Goal: Task Accomplishment & Management: Manage account settings

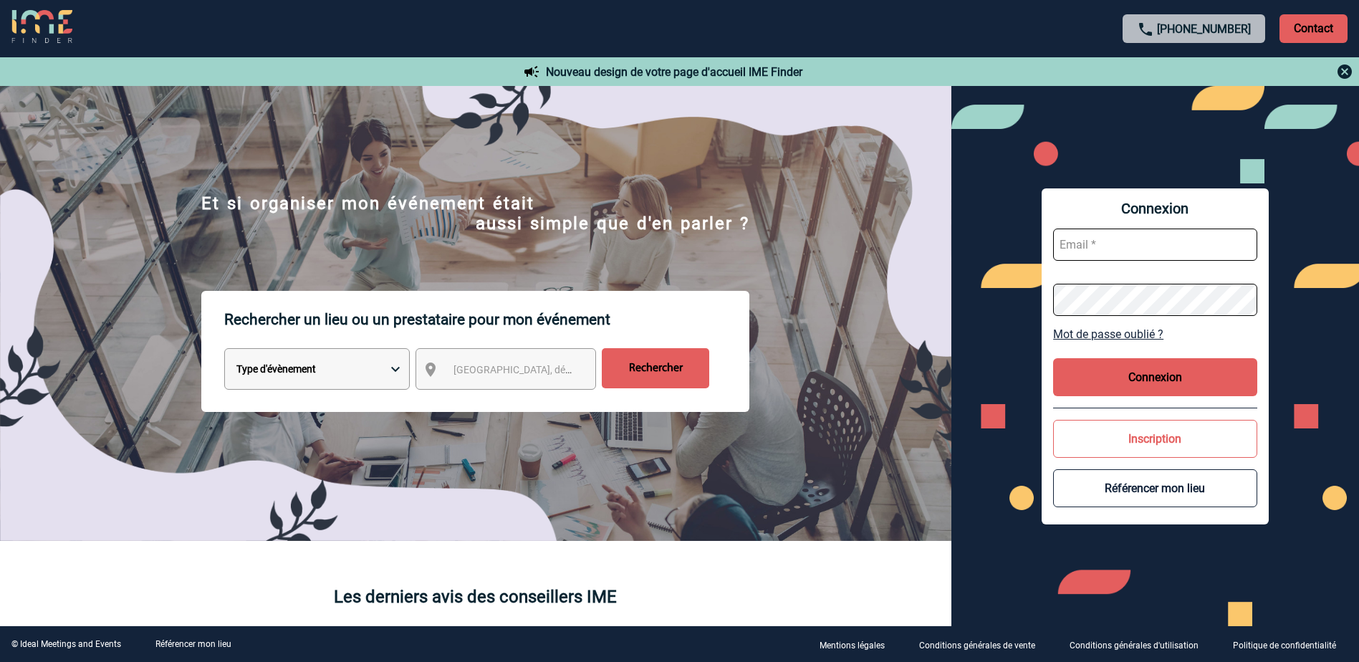
click at [1081, 253] on input "text" at bounding box center [1155, 245] width 204 height 32
paste input "nandy.estarque@hilti.com"
type input "nandy.estarque@hilti.com"
click at [1152, 382] on button "Connexion" at bounding box center [1155, 377] width 204 height 38
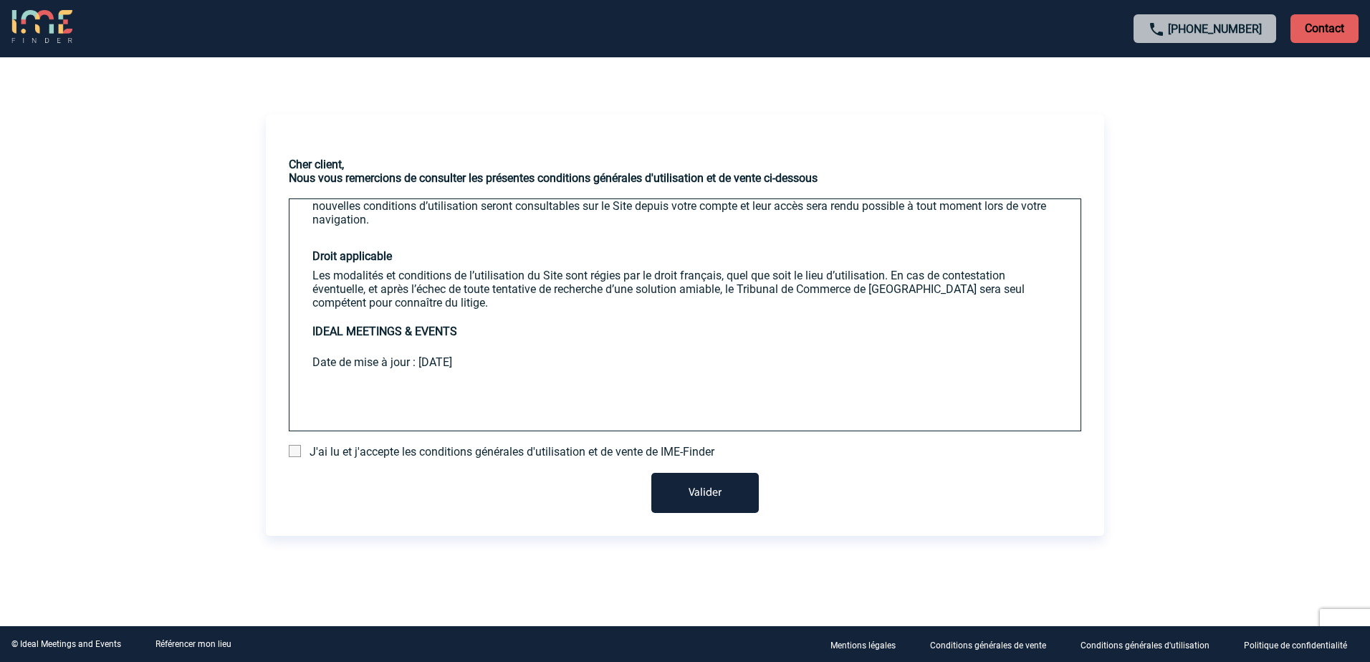
scroll to position [2782, 0]
click at [292, 448] on span at bounding box center [295, 451] width 12 height 12
click at [0, 0] on input "checkbox" at bounding box center [0, 0] width 0 height 0
click at [724, 498] on button "Valider" at bounding box center [704, 493] width 107 height 40
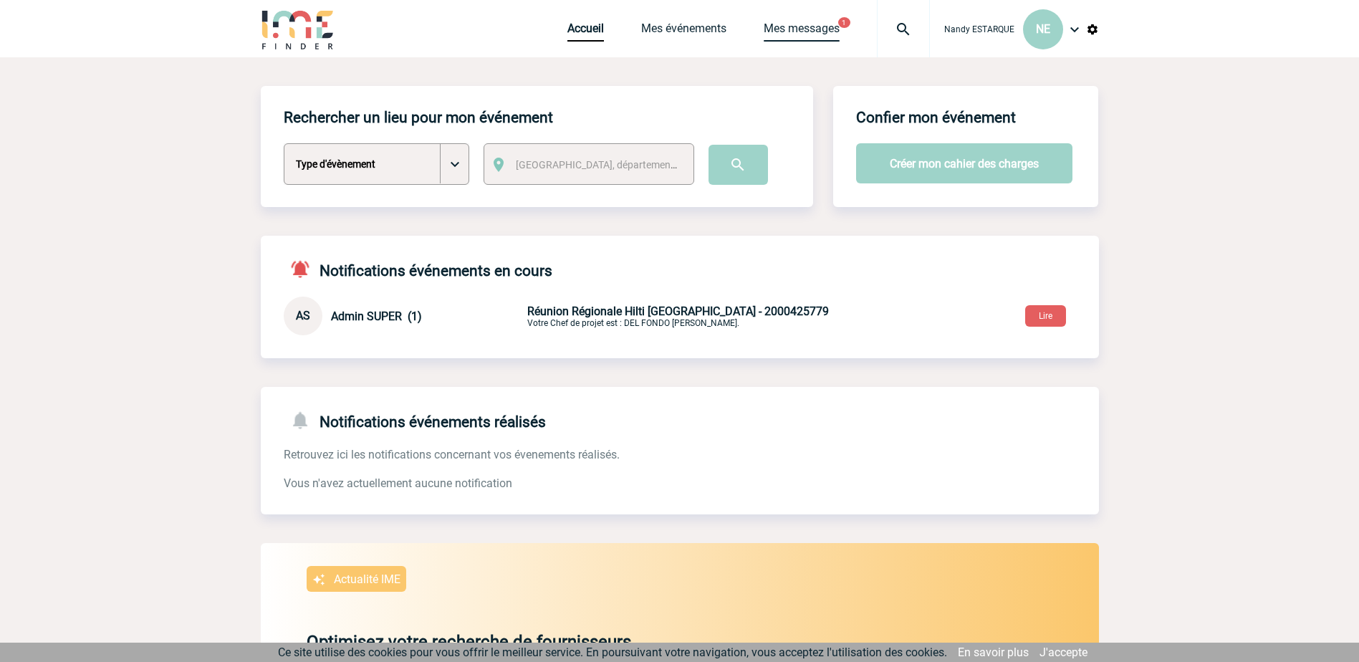
click at [806, 27] on link "Mes messages" at bounding box center [802, 31] width 76 height 20
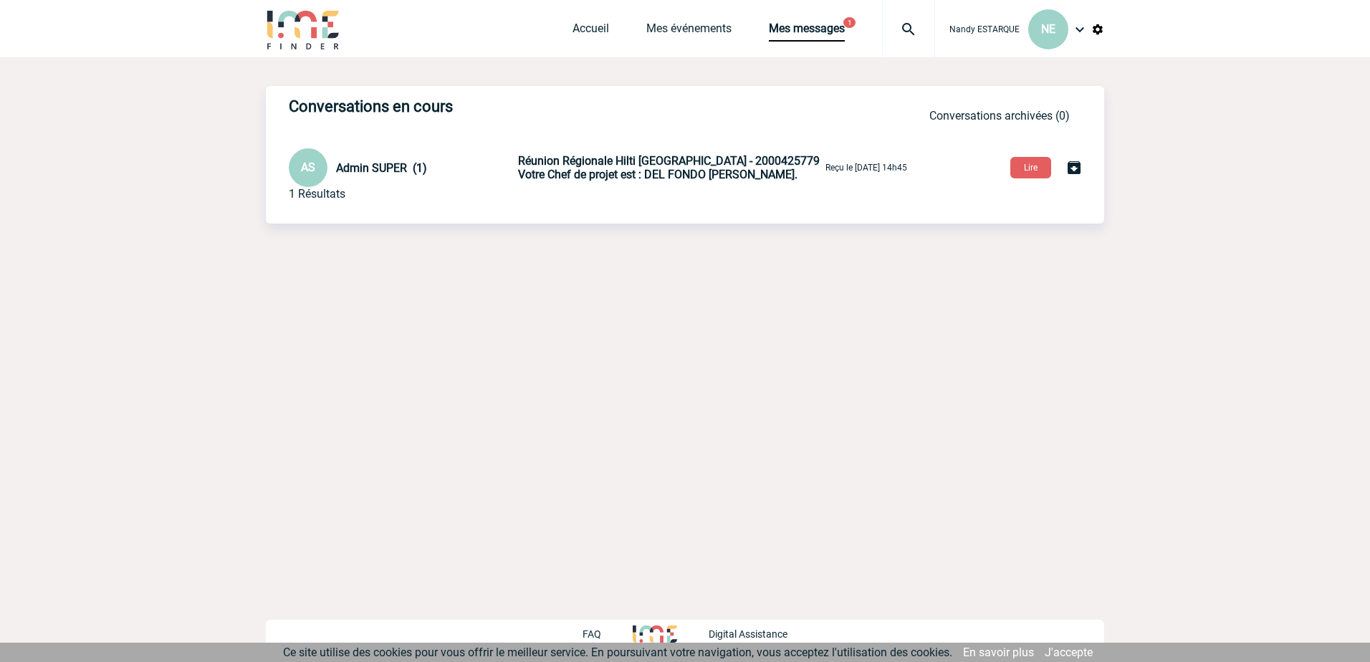
click at [1020, 169] on button "Lire" at bounding box center [1030, 167] width 41 height 21
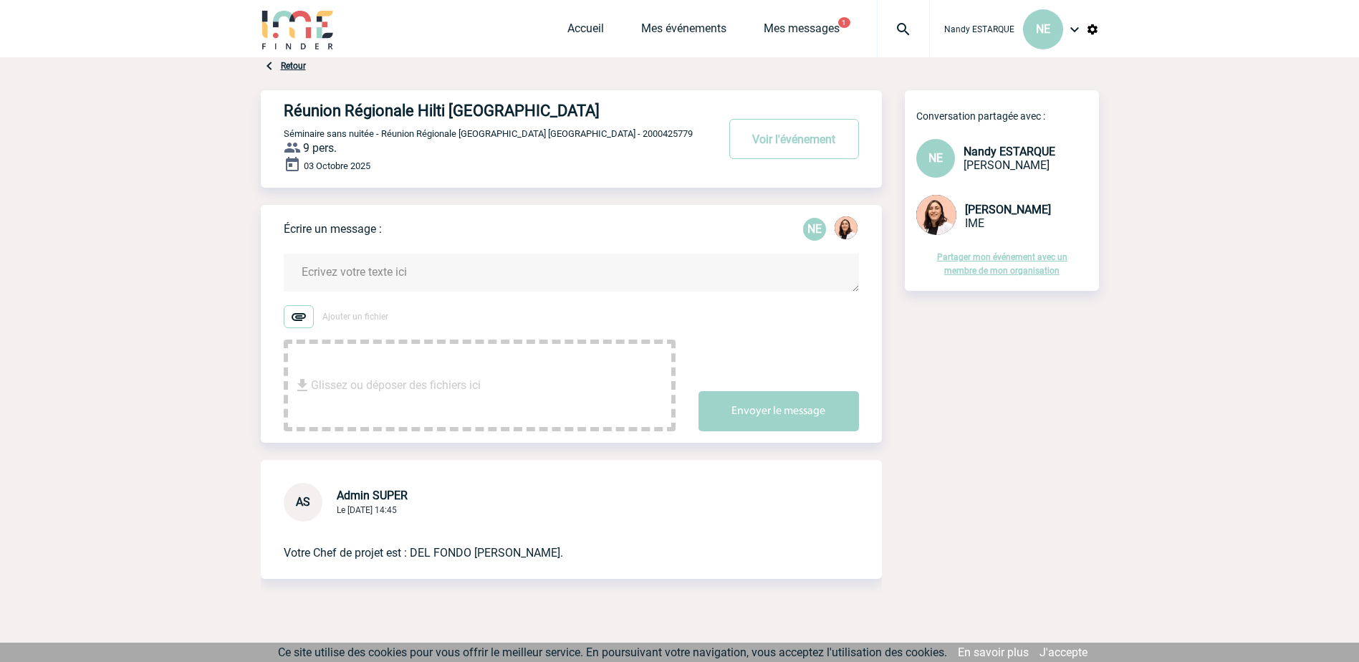
click at [740, 137] on button "Voir l'événement" at bounding box center [794, 139] width 130 height 40
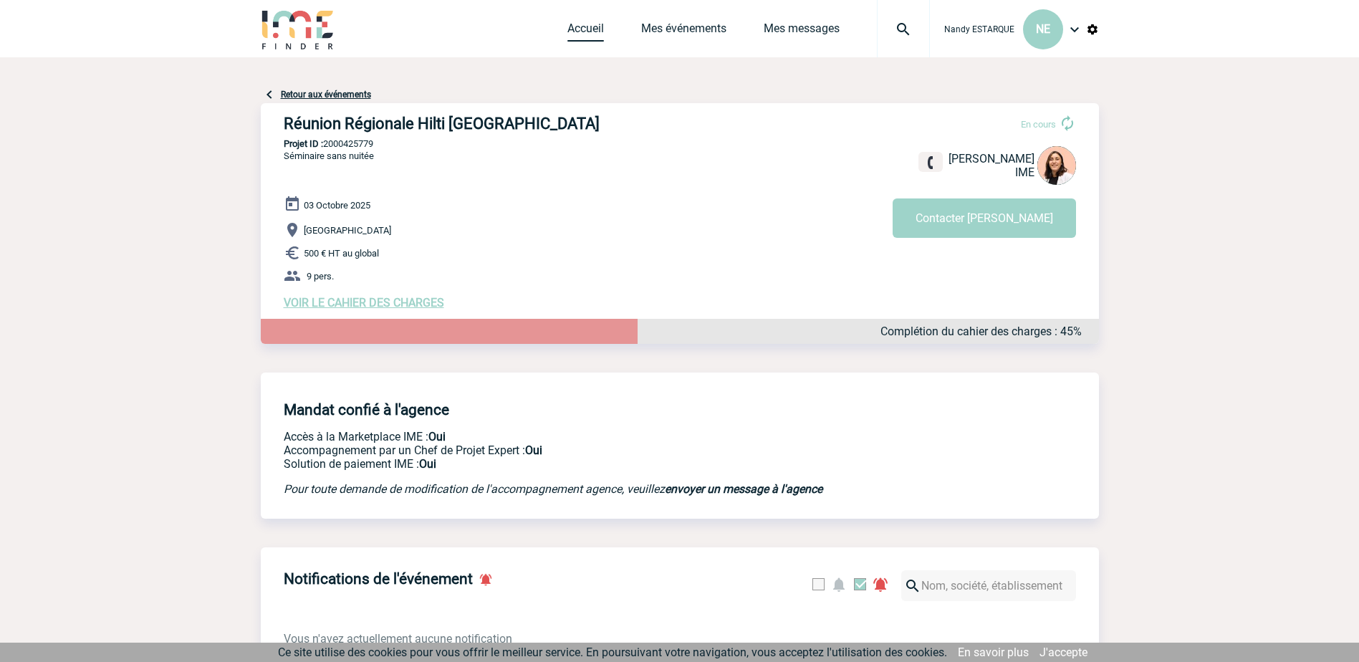
click at [574, 25] on link "Accueil" at bounding box center [586, 31] width 37 height 20
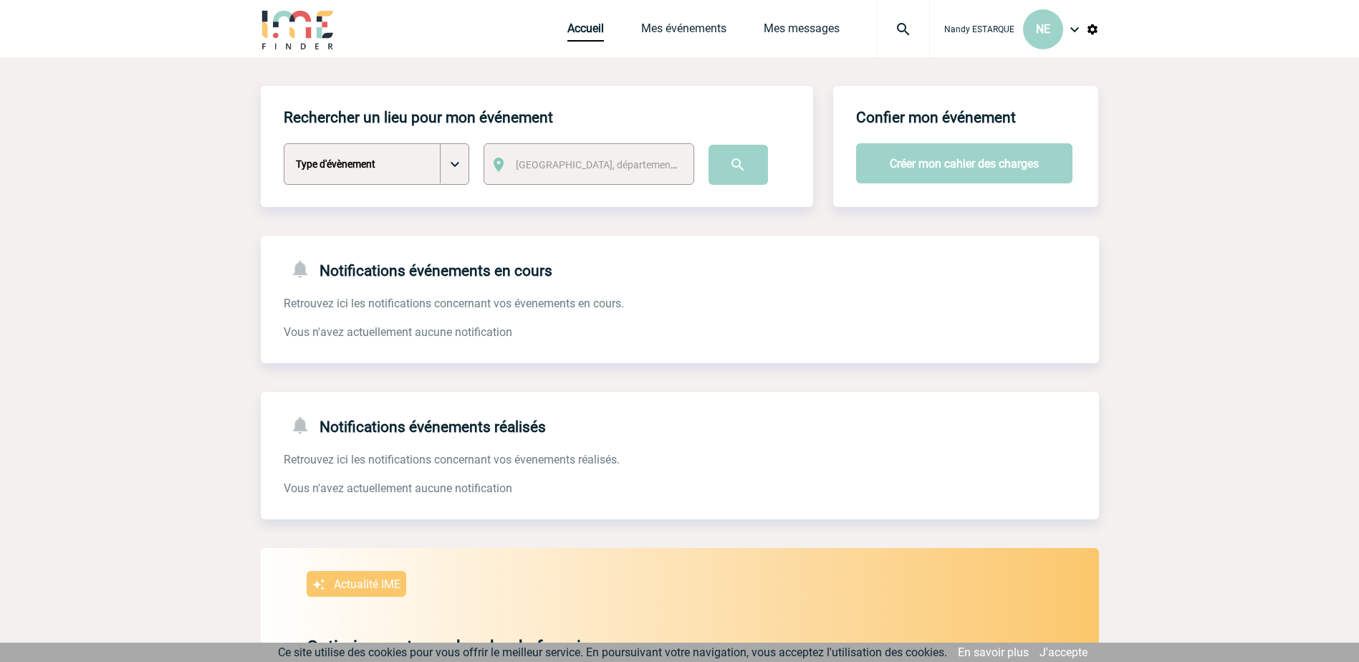
click at [1066, 29] on img at bounding box center [1074, 29] width 17 height 17
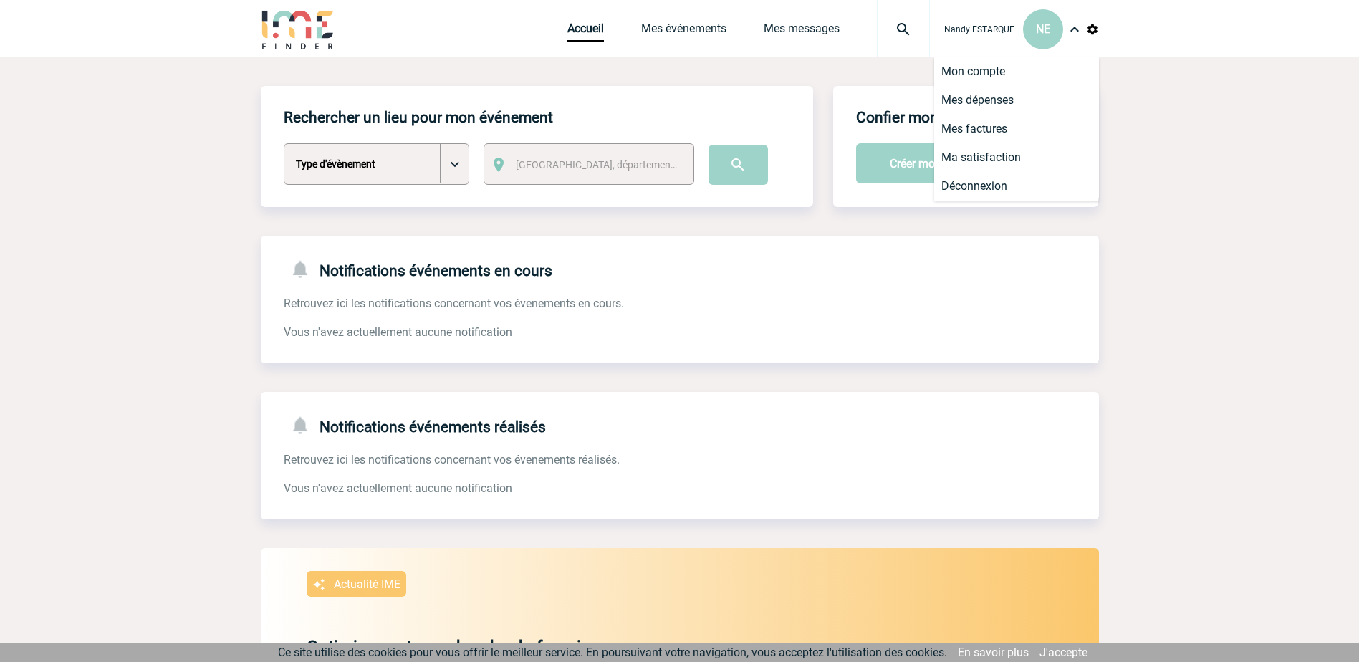
click at [980, 77] on li "Mon compte" at bounding box center [1016, 71] width 165 height 29
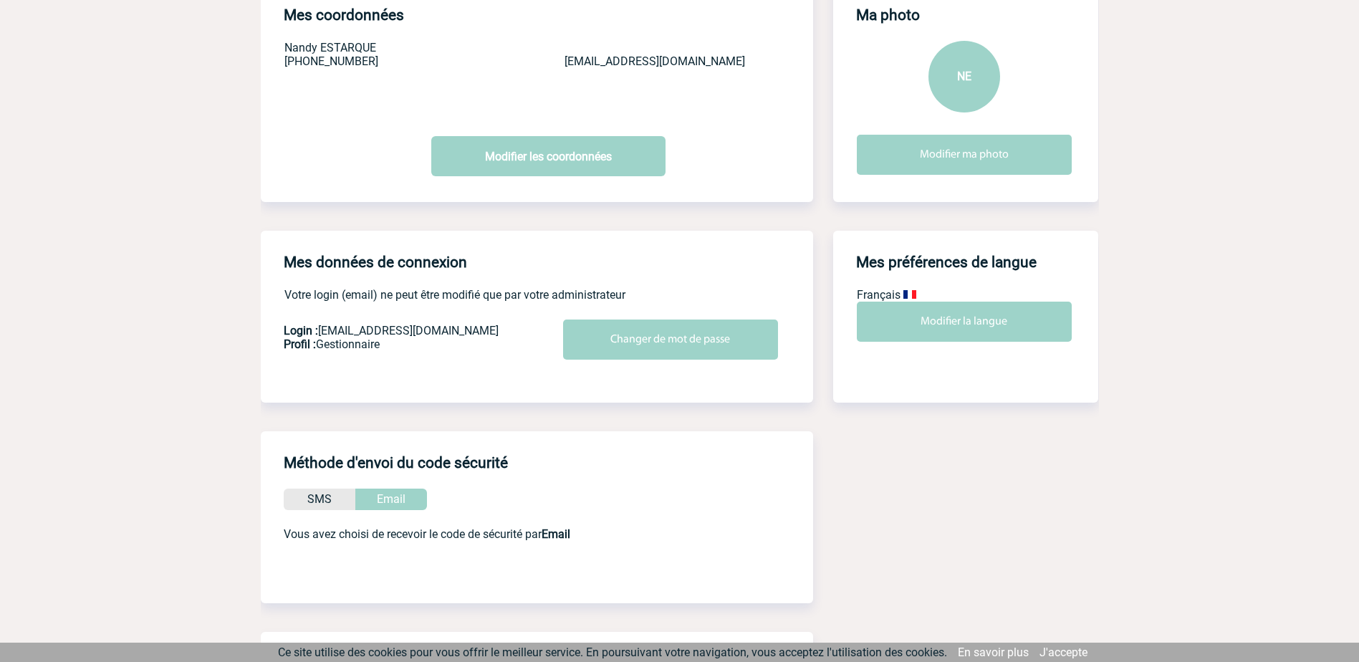
scroll to position [143, 0]
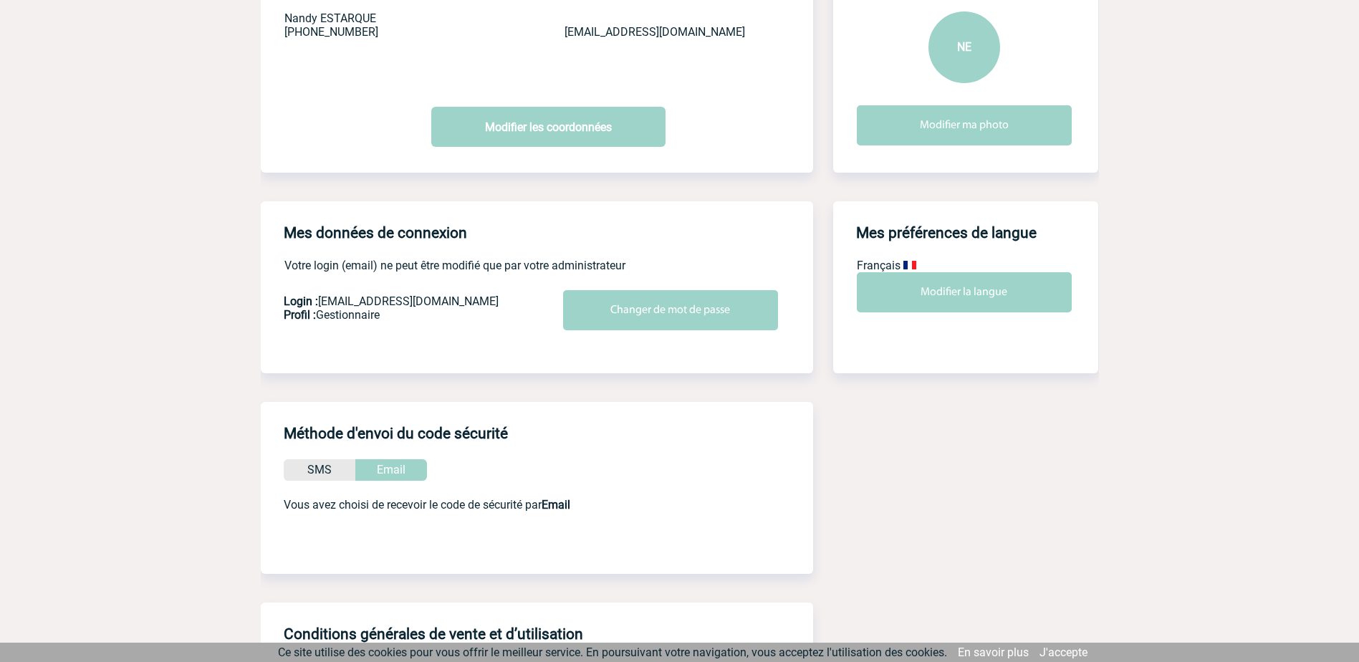
click at [638, 305] on input "Changer de mot de passe" at bounding box center [670, 310] width 215 height 40
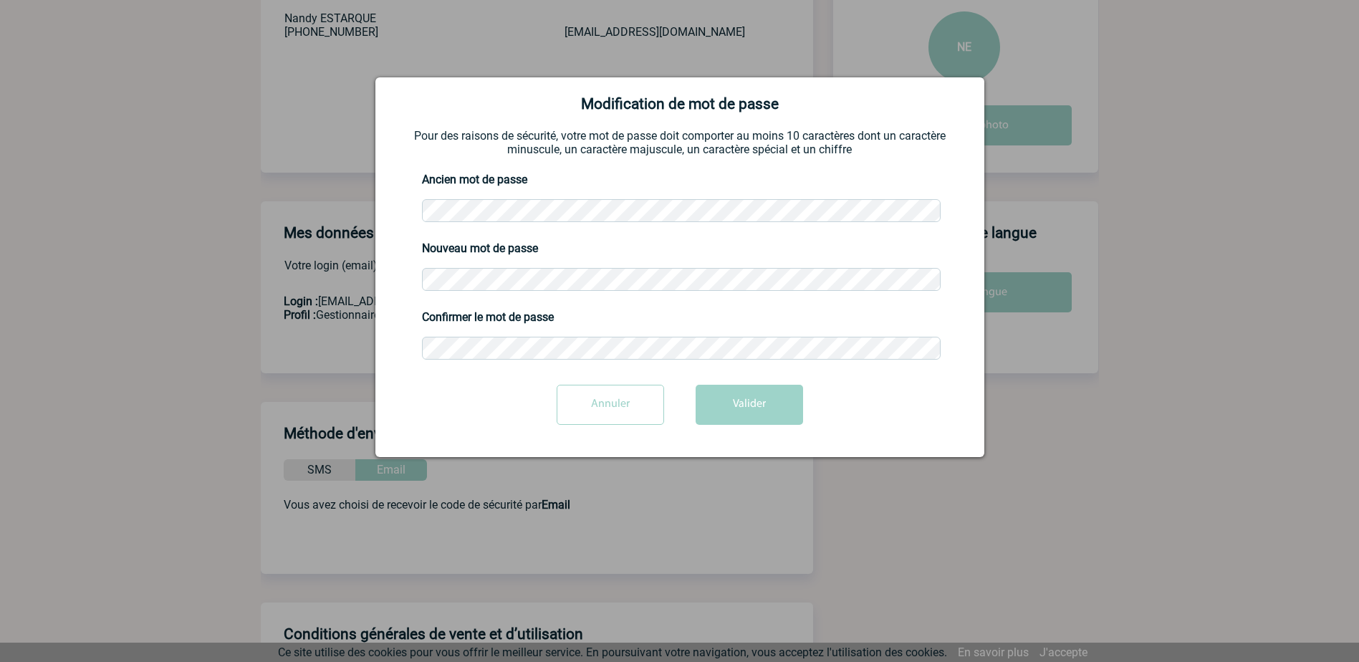
click at [745, 394] on button "Valider" at bounding box center [749, 405] width 107 height 40
click at [687, 248] on div "Format incorrect" at bounding box center [680, 254] width 95 height 20
click at [375, 281] on div "Modification de mot de passe Pour des raisons de sécurité, votre mot de passe d…" at bounding box center [679, 267] width 609 height 380
click at [362, 279] on body "Nandy ESTARQUE NE Accueil Mes événements 0" at bounding box center [679, 309] width 1359 height 905
click at [770, 406] on button "Valider" at bounding box center [749, 405] width 107 height 40
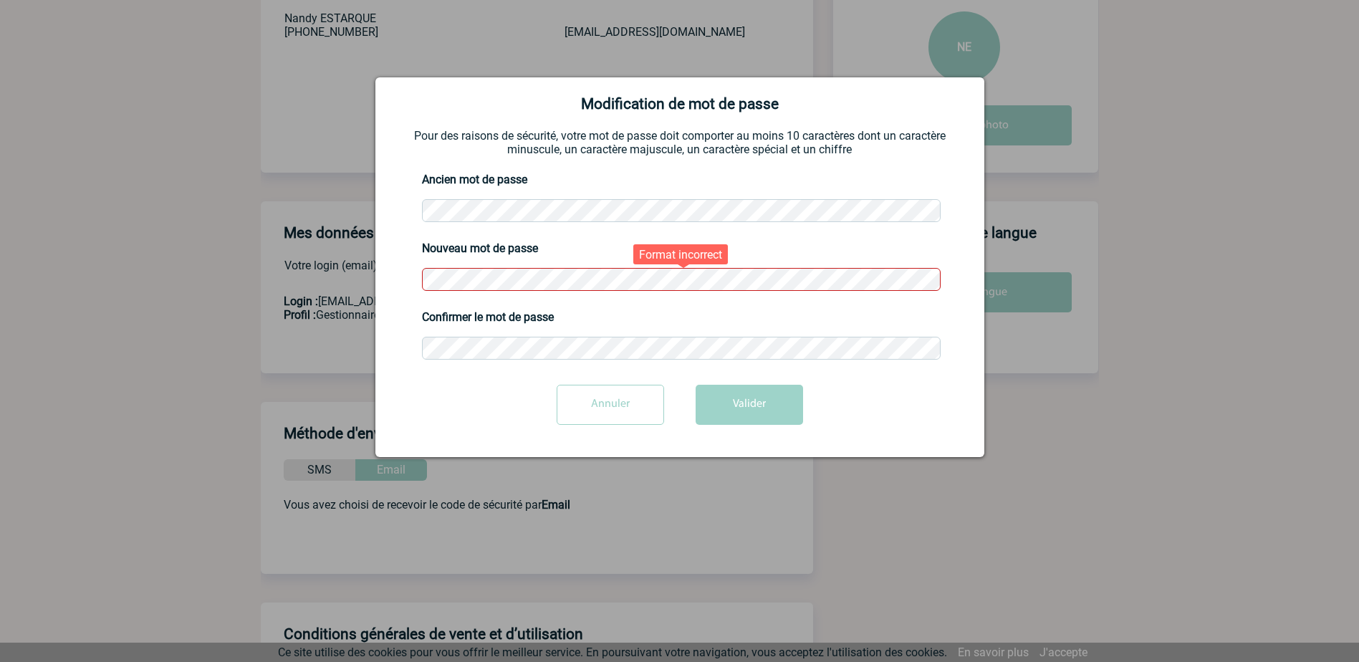
click at [696, 385] on button "Valider" at bounding box center [749, 405] width 107 height 40
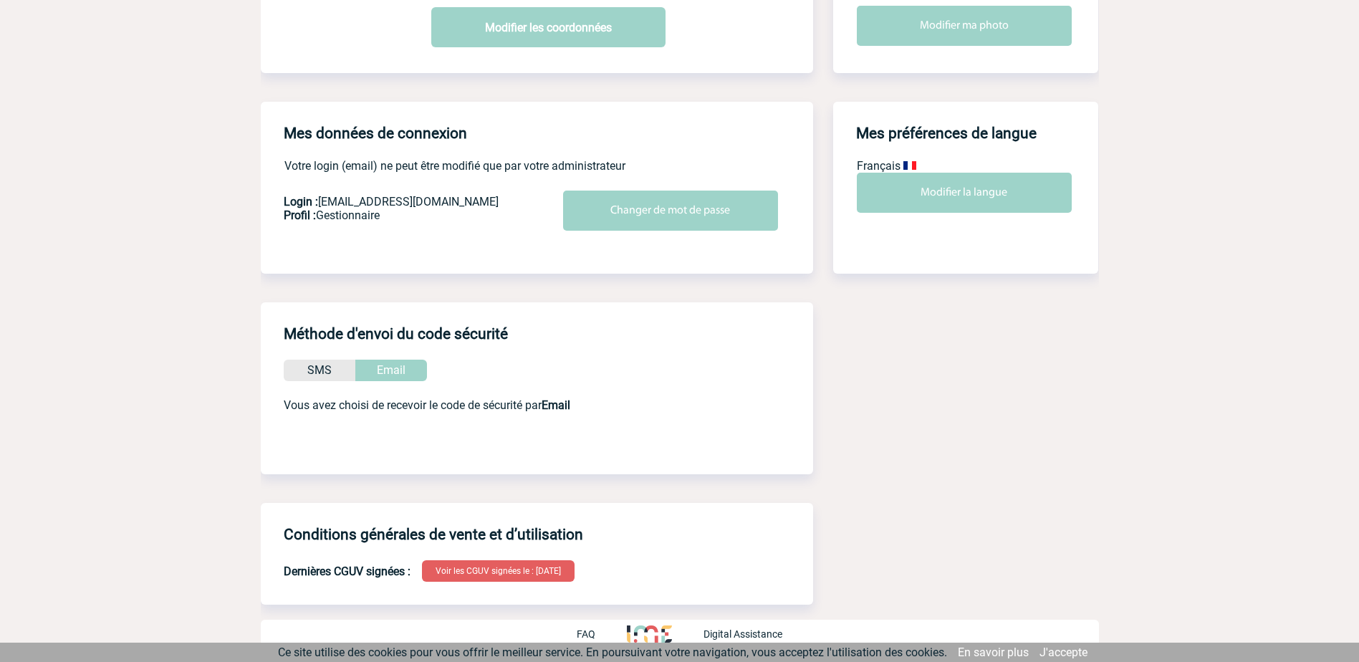
scroll to position [0, 0]
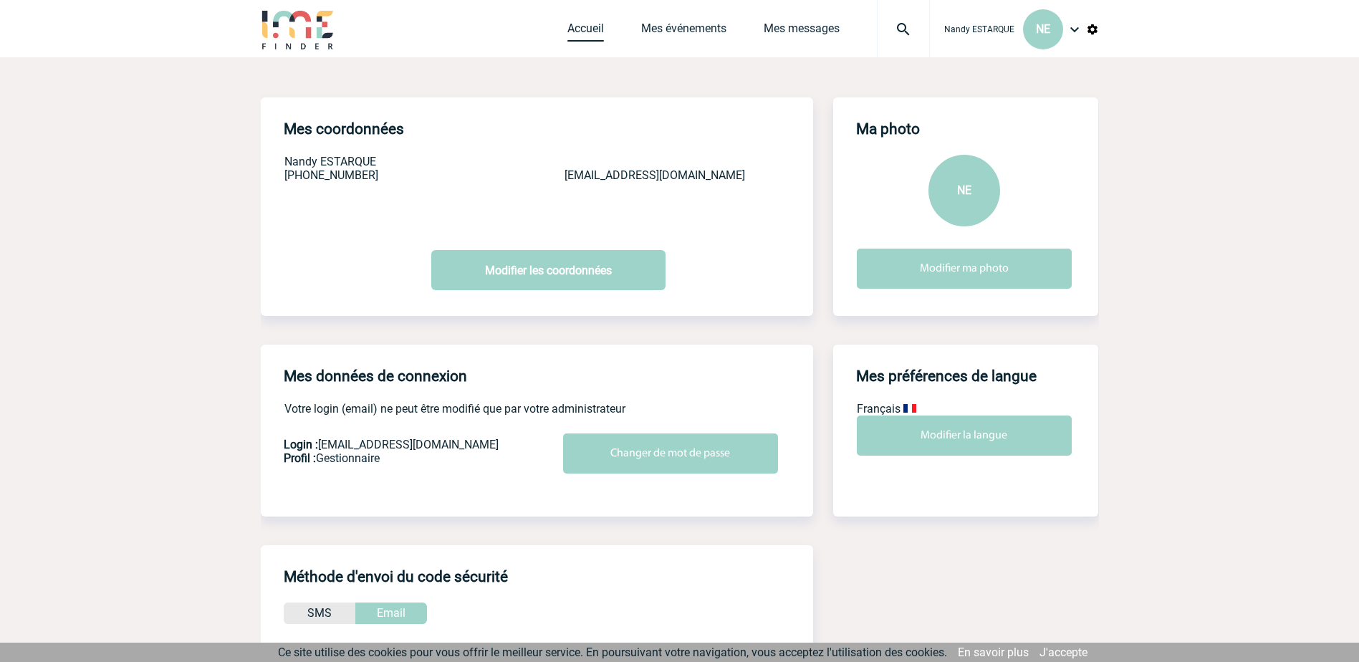
click at [600, 26] on link "Accueil" at bounding box center [586, 31] width 37 height 20
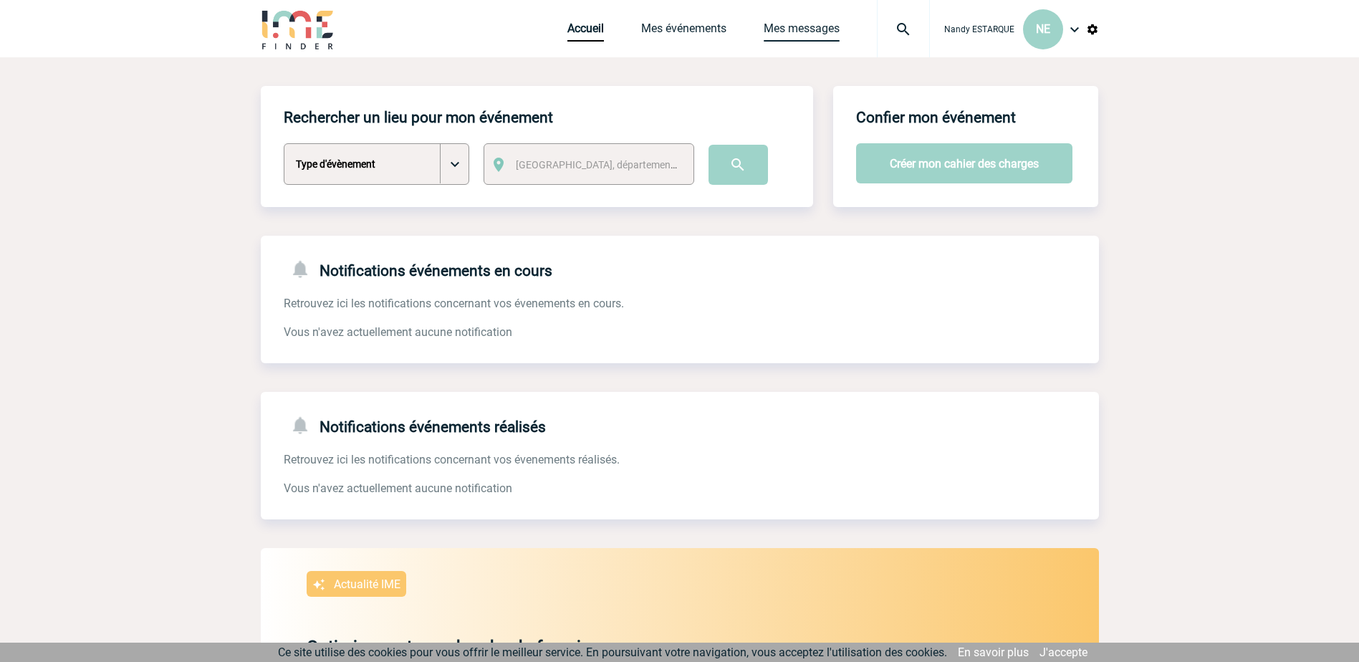
click at [794, 25] on link "Mes messages" at bounding box center [802, 31] width 76 height 20
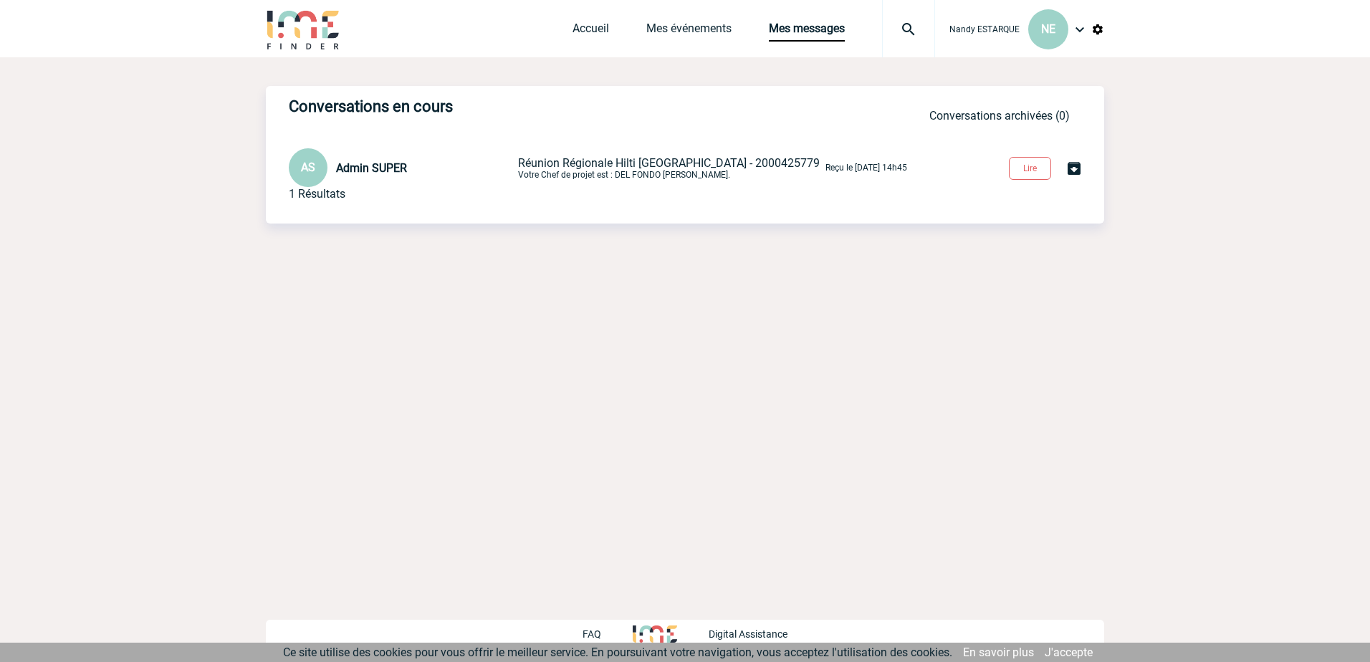
click at [1025, 166] on button "Lire" at bounding box center [1030, 168] width 42 height 23
